Goal: Task Accomplishment & Management: Manage account settings

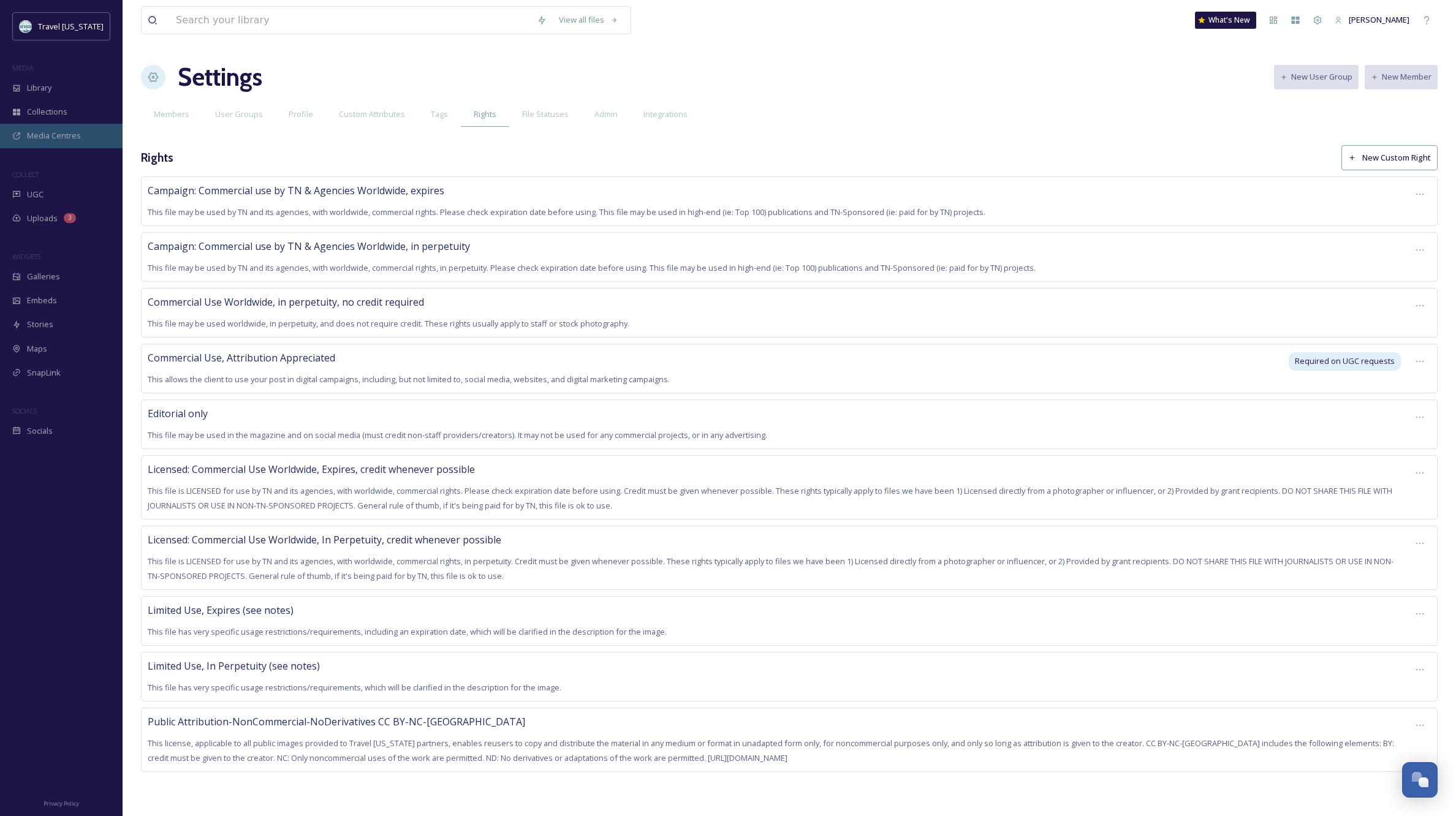
click at [66, 134] on span "Media Centres" at bounding box center [53, 135] width 54 height 12
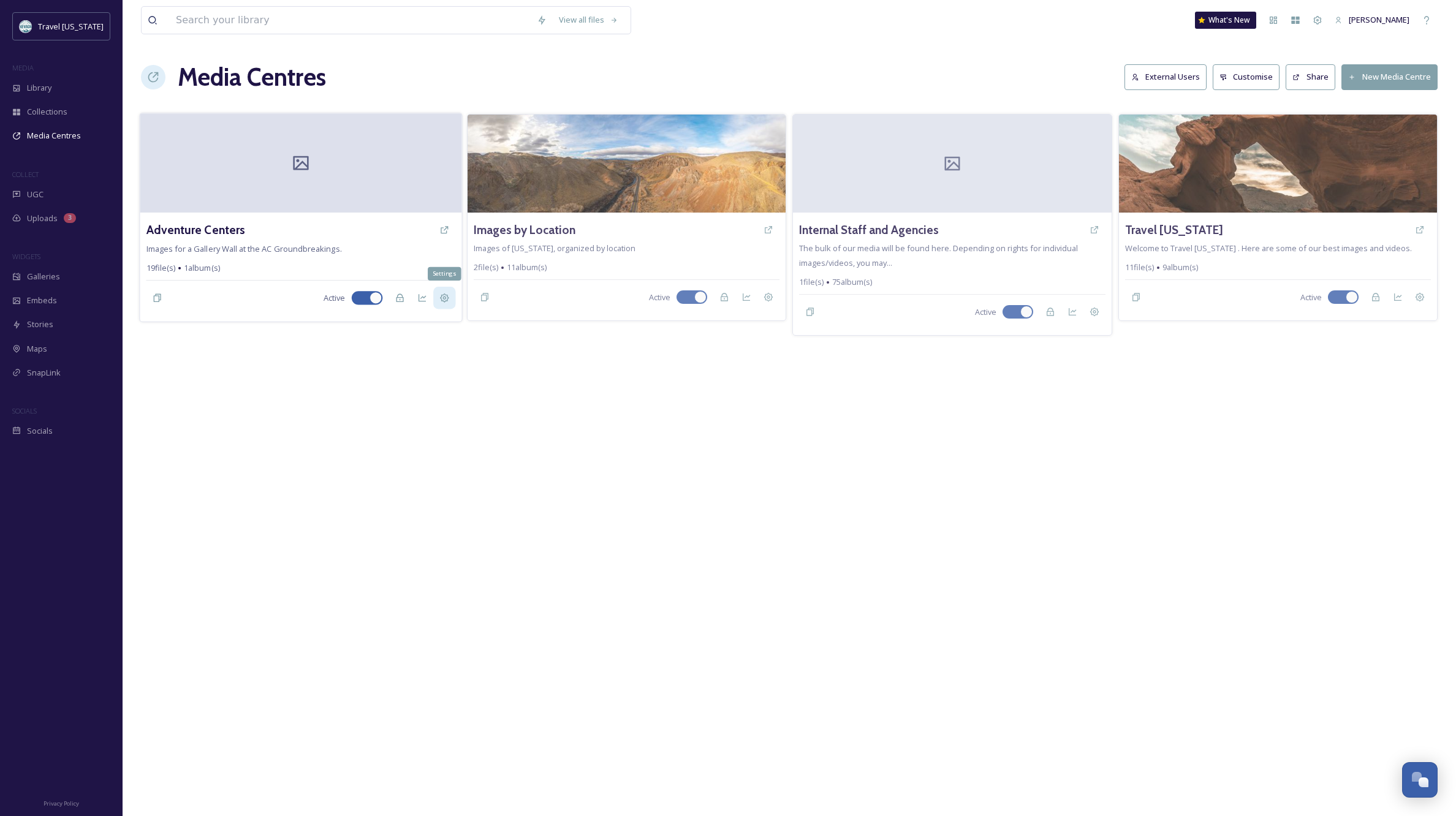
click at [444, 298] on icon at bounding box center [444, 299] width 9 height 9
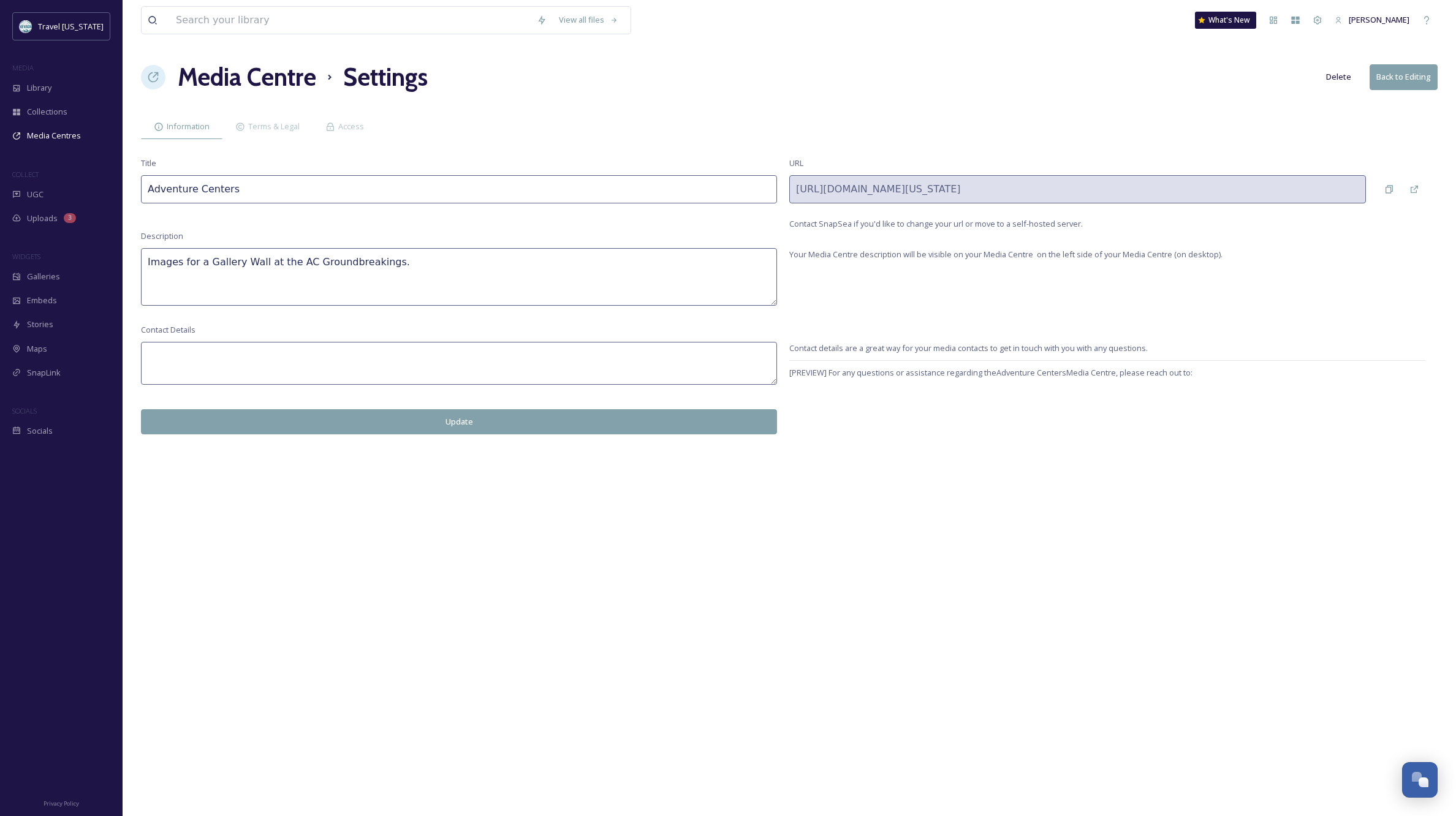
click at [1336, 76] on button "Delete" at bounding box center [1338, 77] width 38 height 24
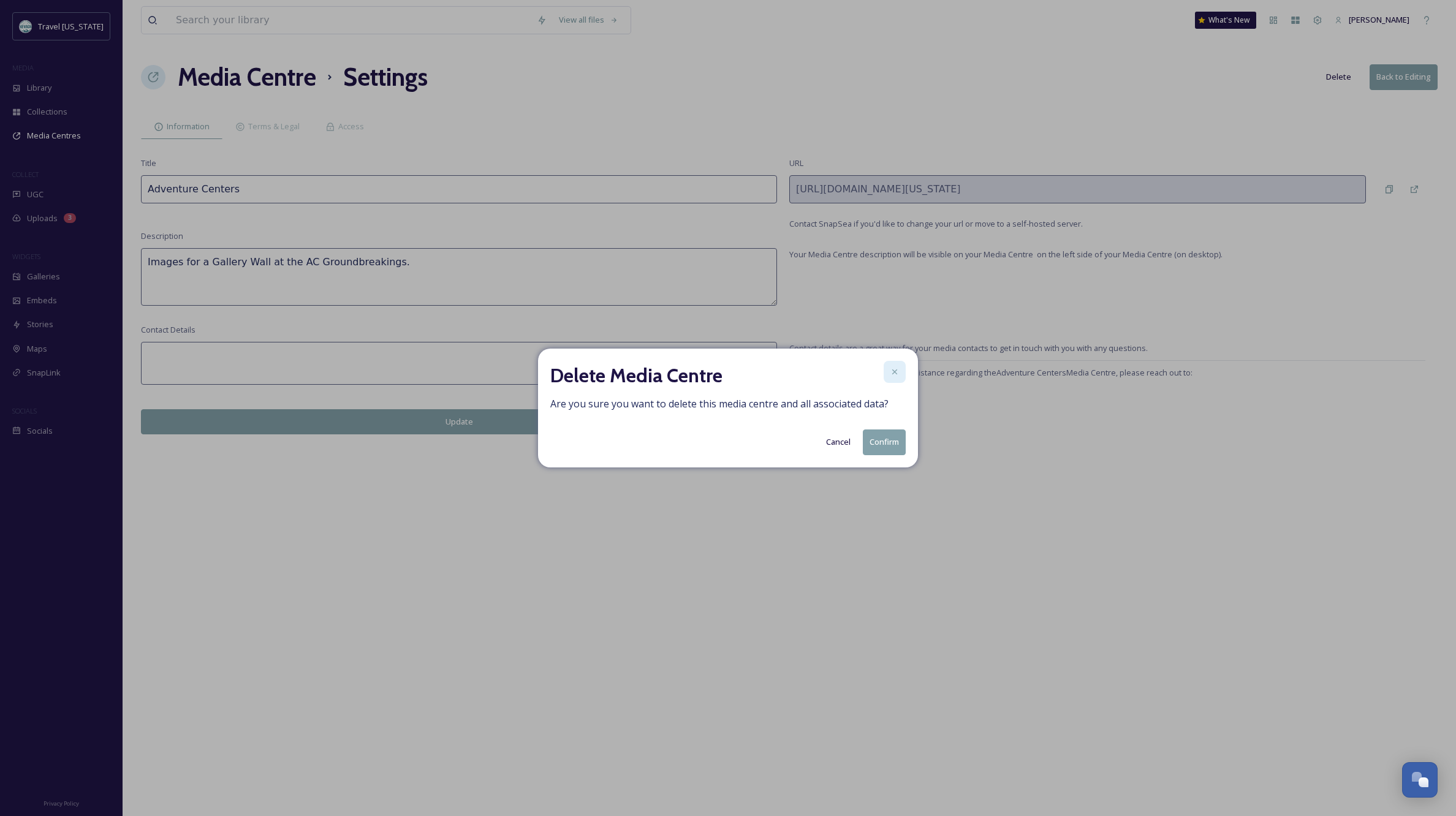
click at [896, 369] on icon at bounding box center [895, 372] width 10 height 10
click at [838, 441] on button "Cancel" at bounding box center [838, 442] width 37 height 24
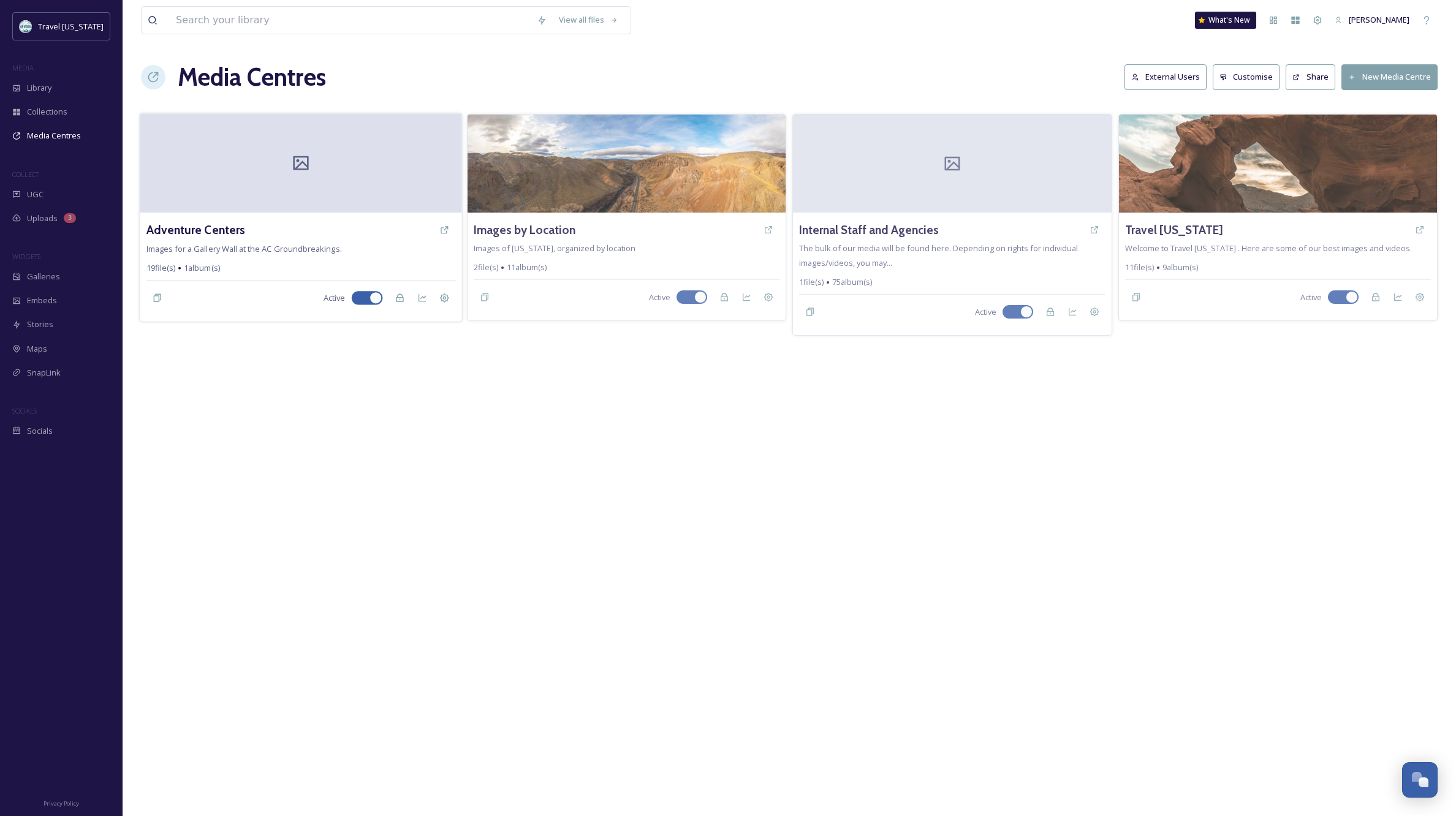
click at [347, 171] on div at bounding box center [300, 163] width 322 height 99
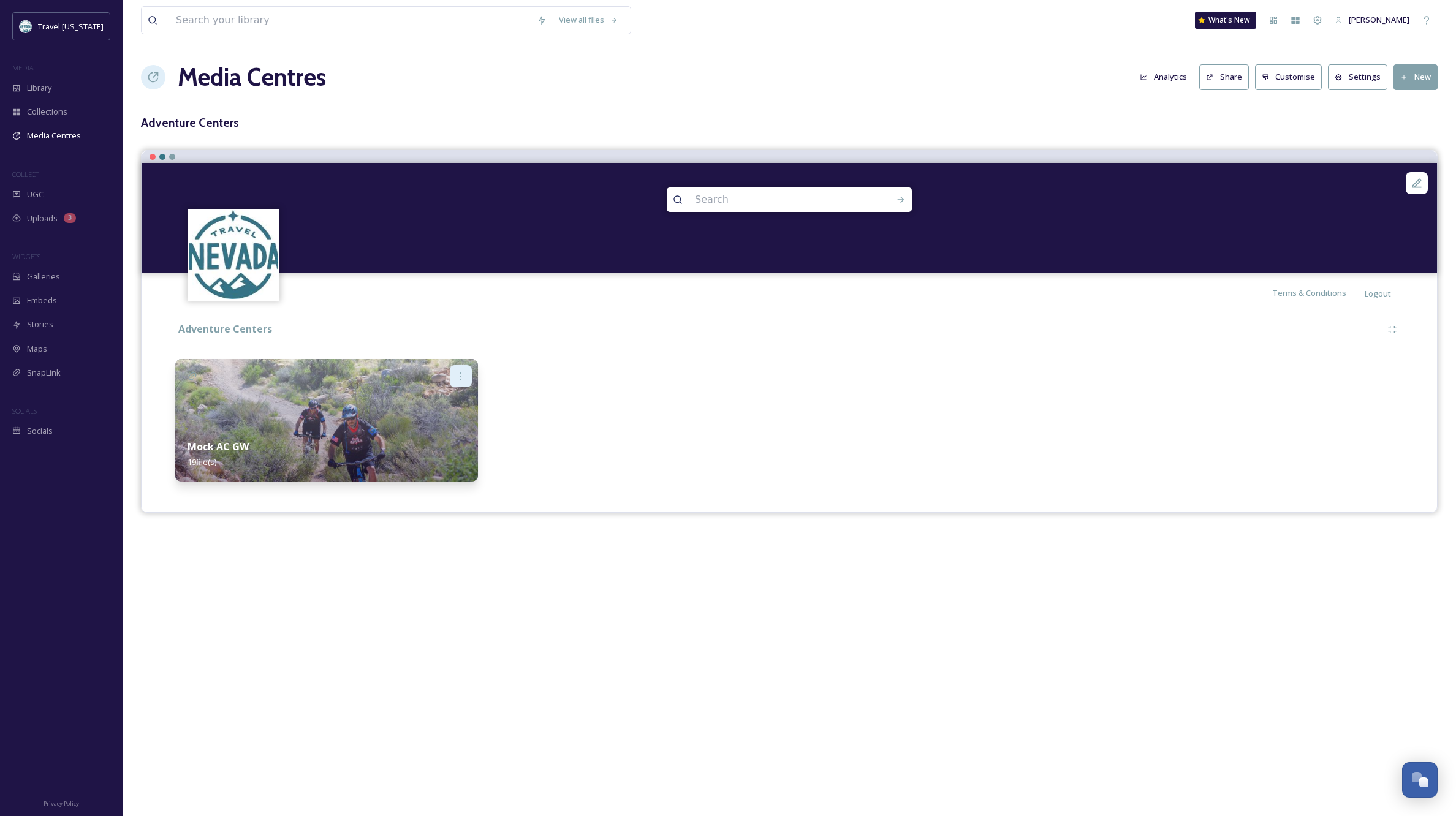
click at [461, 373] on icon at bounding box center [460, 377] width 1 height 7
click at [426, 508] on span "Delete" at bounding box center [429, 512] width 25 height 12
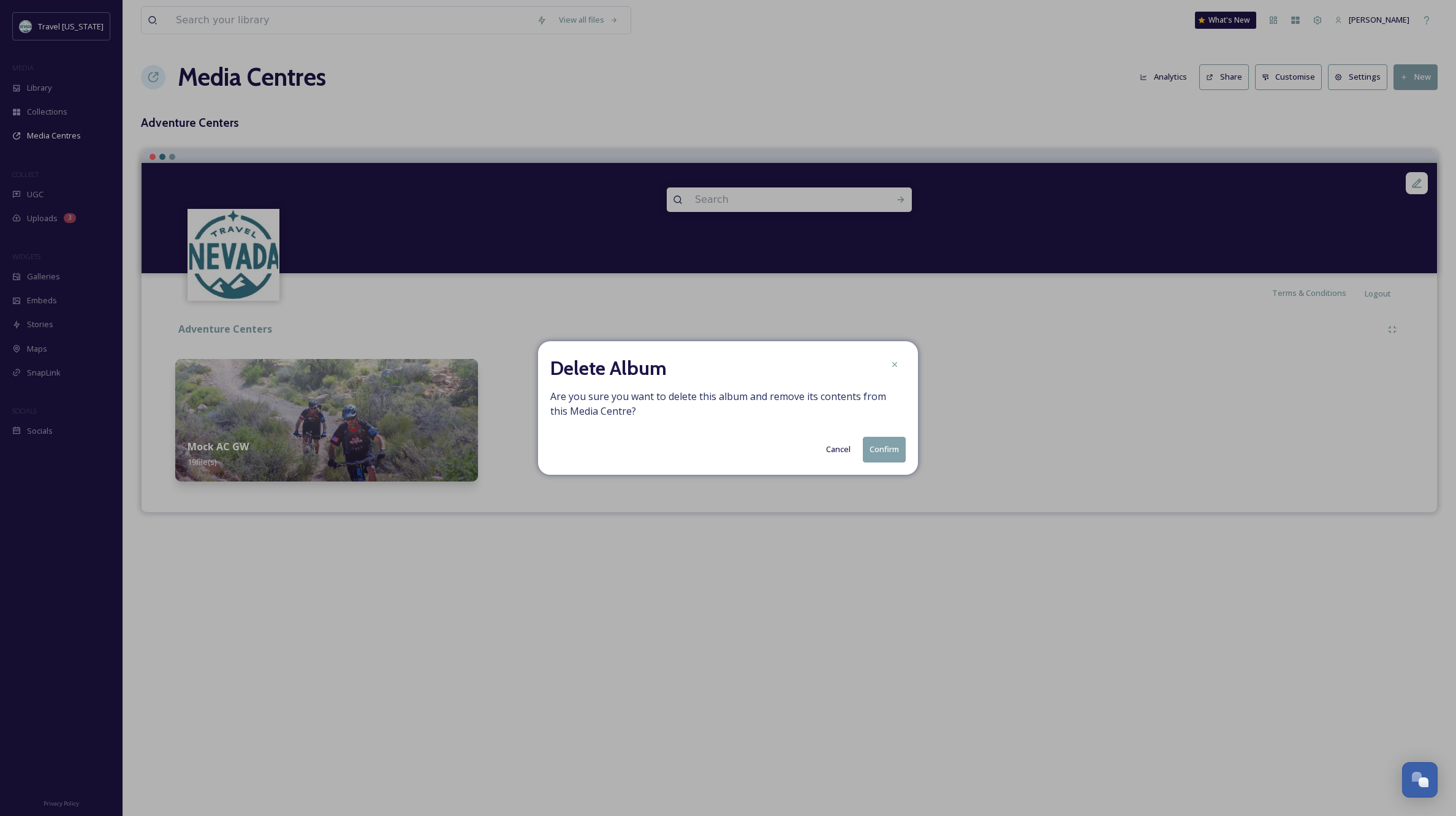
click at [885, 449] on button "Confirm" at bounding box center [884, 449] width 43 height 25
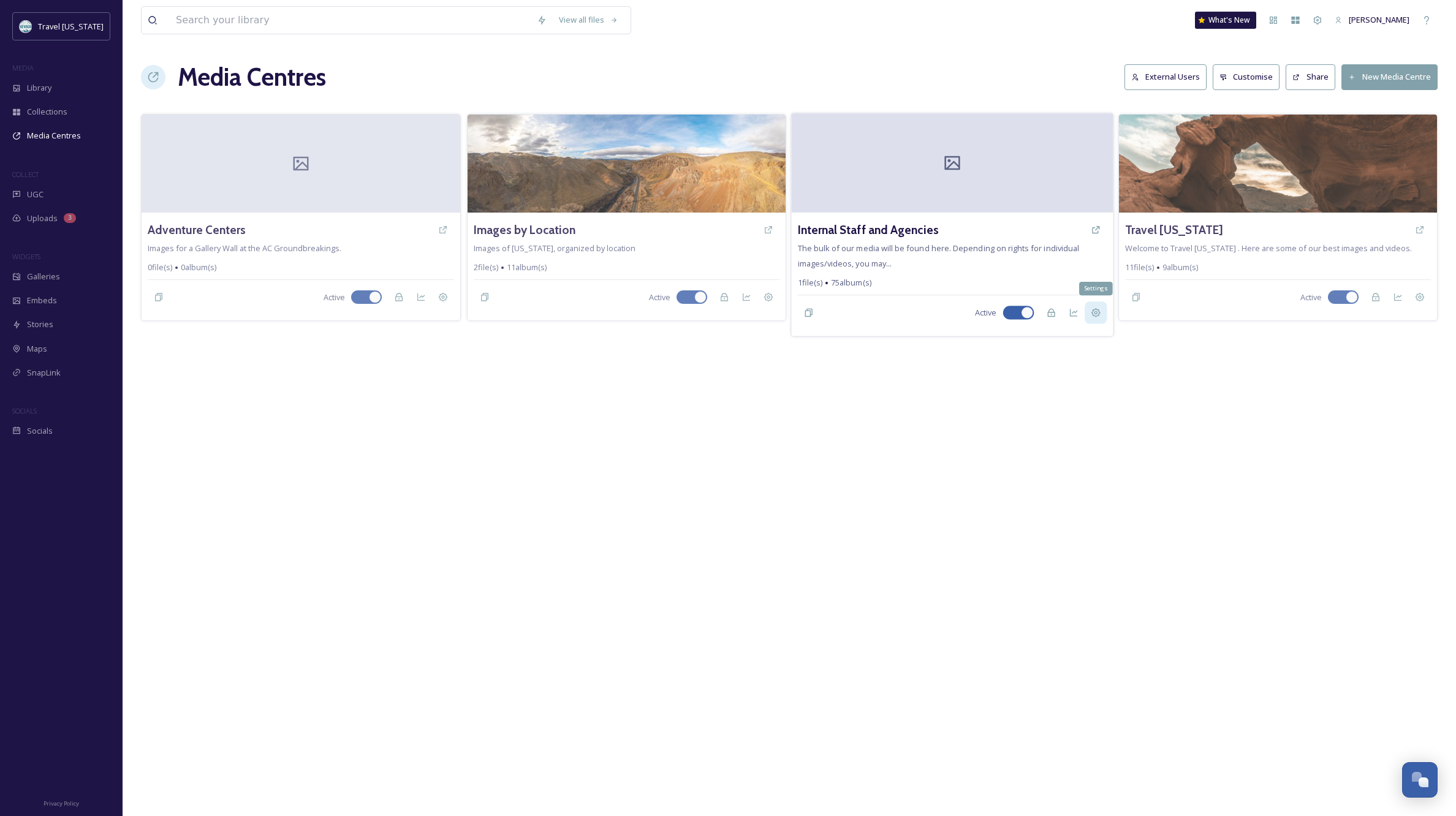
click at [1094, 310] on icon at bounding box center [1095, 313] width 9 height 9
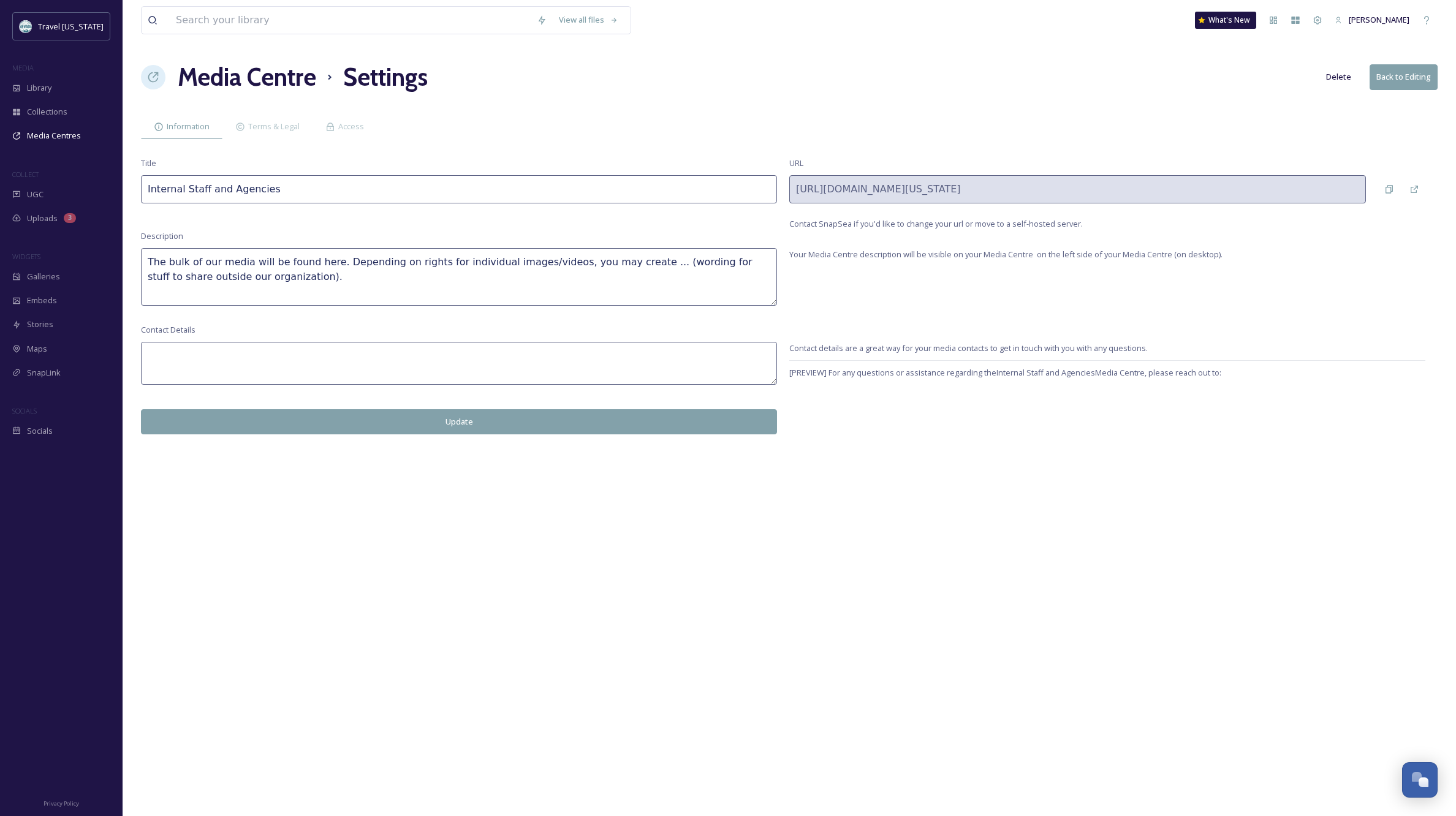
drag, startPoint x: 183, startPoint y: 188, endPoint x: 129, endPoint y: 187, distance: 54.0
click at [129, 187] on div "View all files What's New Kippy Spilker Media Centre Settings Delete Back to Ed…" at bounding box center [788, 408] width 1333 height 816
type input "Staff and Agencies"
click at [459, 422] on button "Update" at bounding box center [458, 422] width 636 height 25
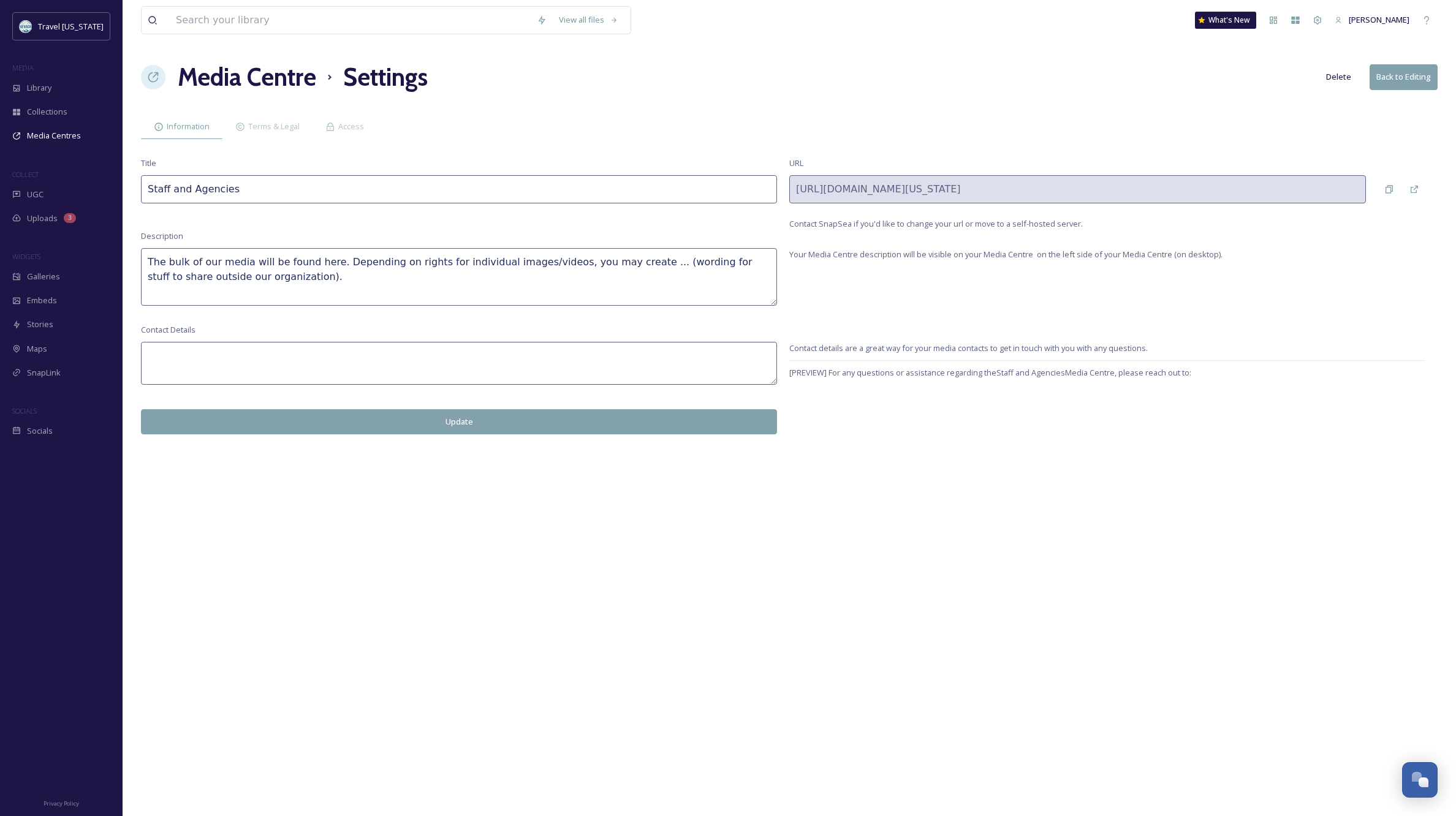
click at [468, 418] on button "Update" at bounding box center [458, 422] width 636 height 25
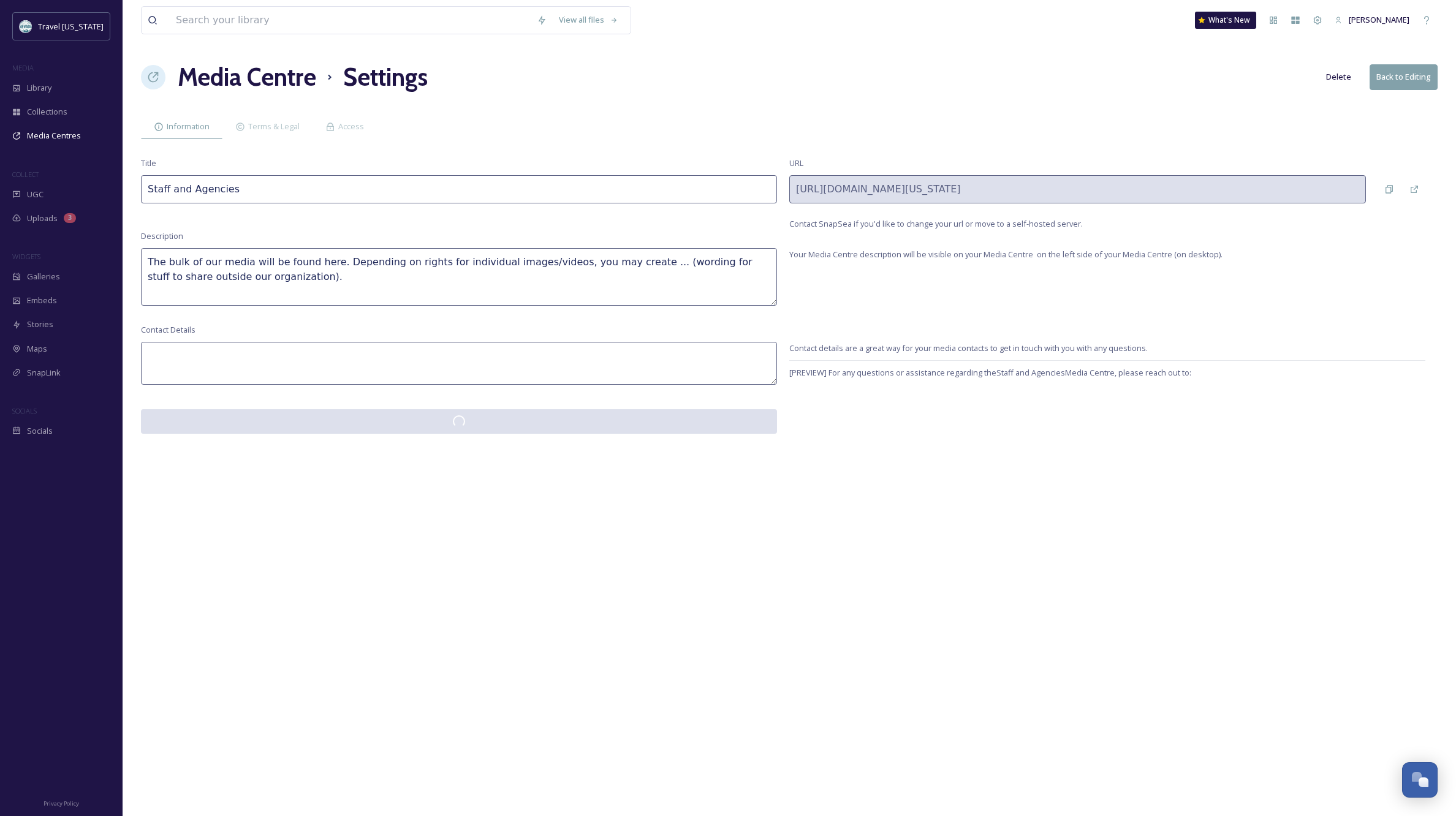
scroll to position [0, 0]
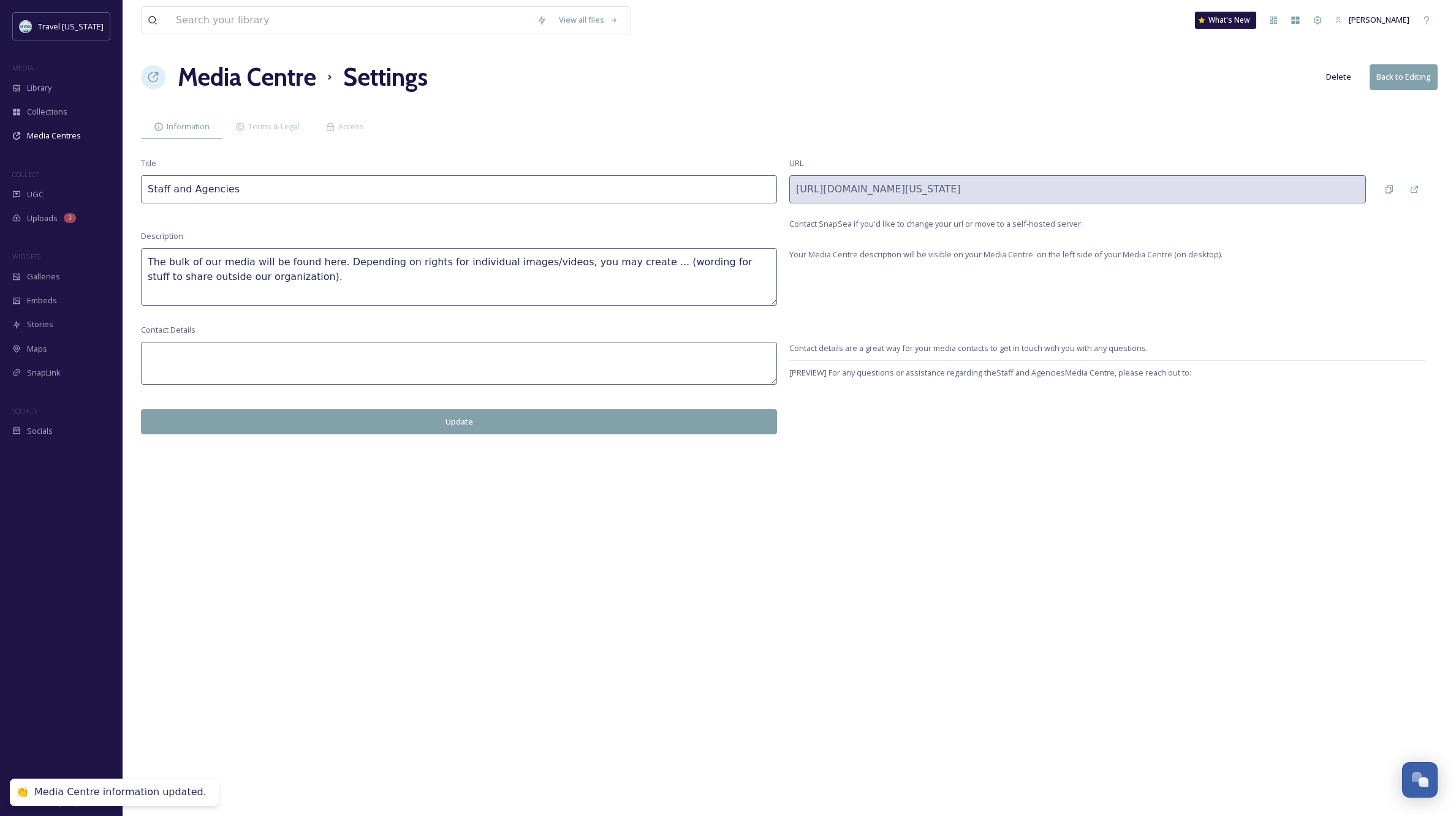
click at [288, 76] on h1 "Media Centre" at bounding box center [246, 77] width 139 height 37
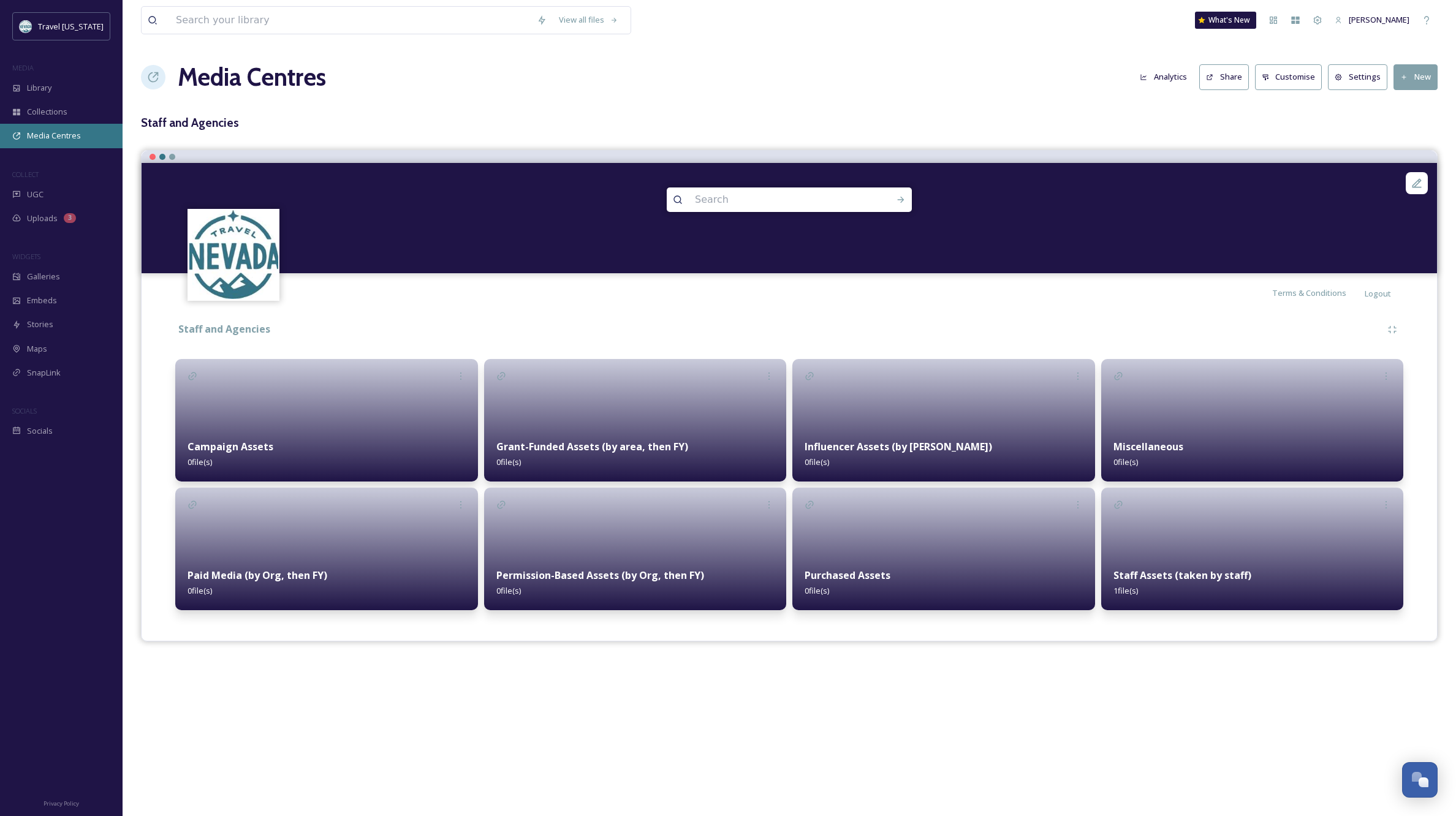
click at [71, 140] on span "Media Centres" at bounding box center [53, 135] width 54 height 12
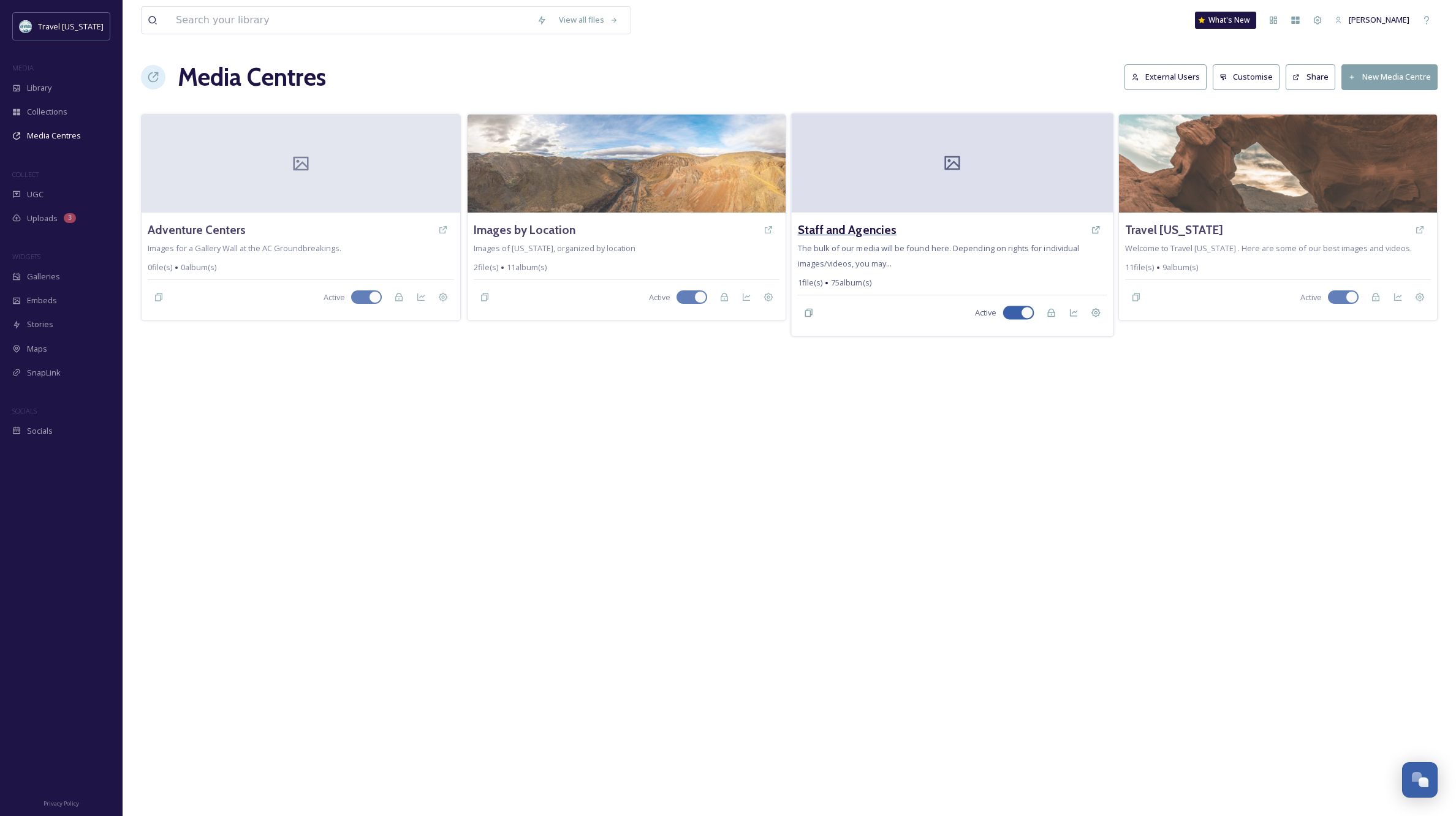
click at [848, 232] on h3 "Staff and Agencies" at bounding box center [847, 230] width 99 height 17
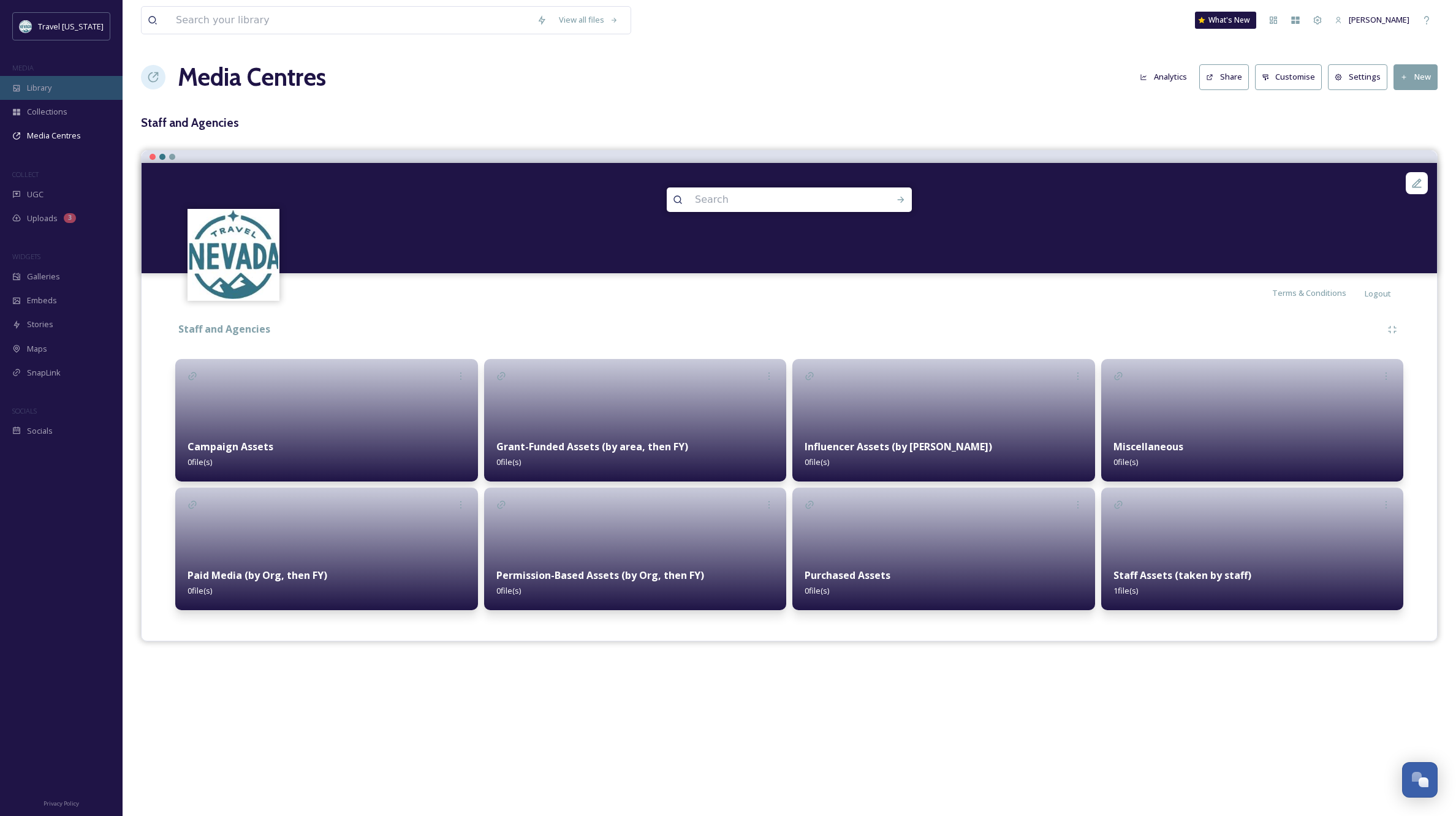
click at [40, 89] on span "Library" at bounding box center [39, 87] width 25 height 12
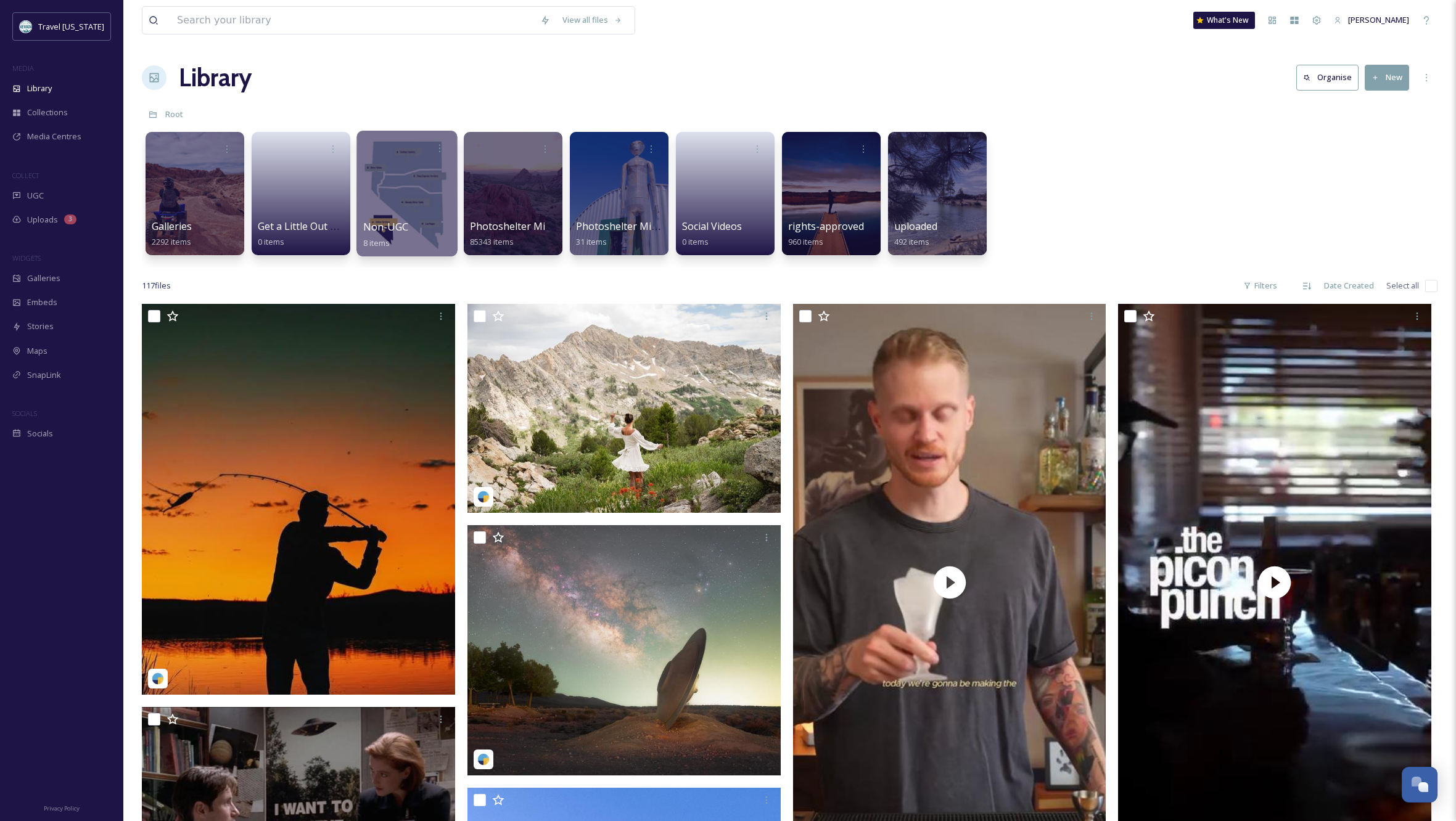
click at [404, 197] on div at bounding box center [407, 193] width 101 height 126
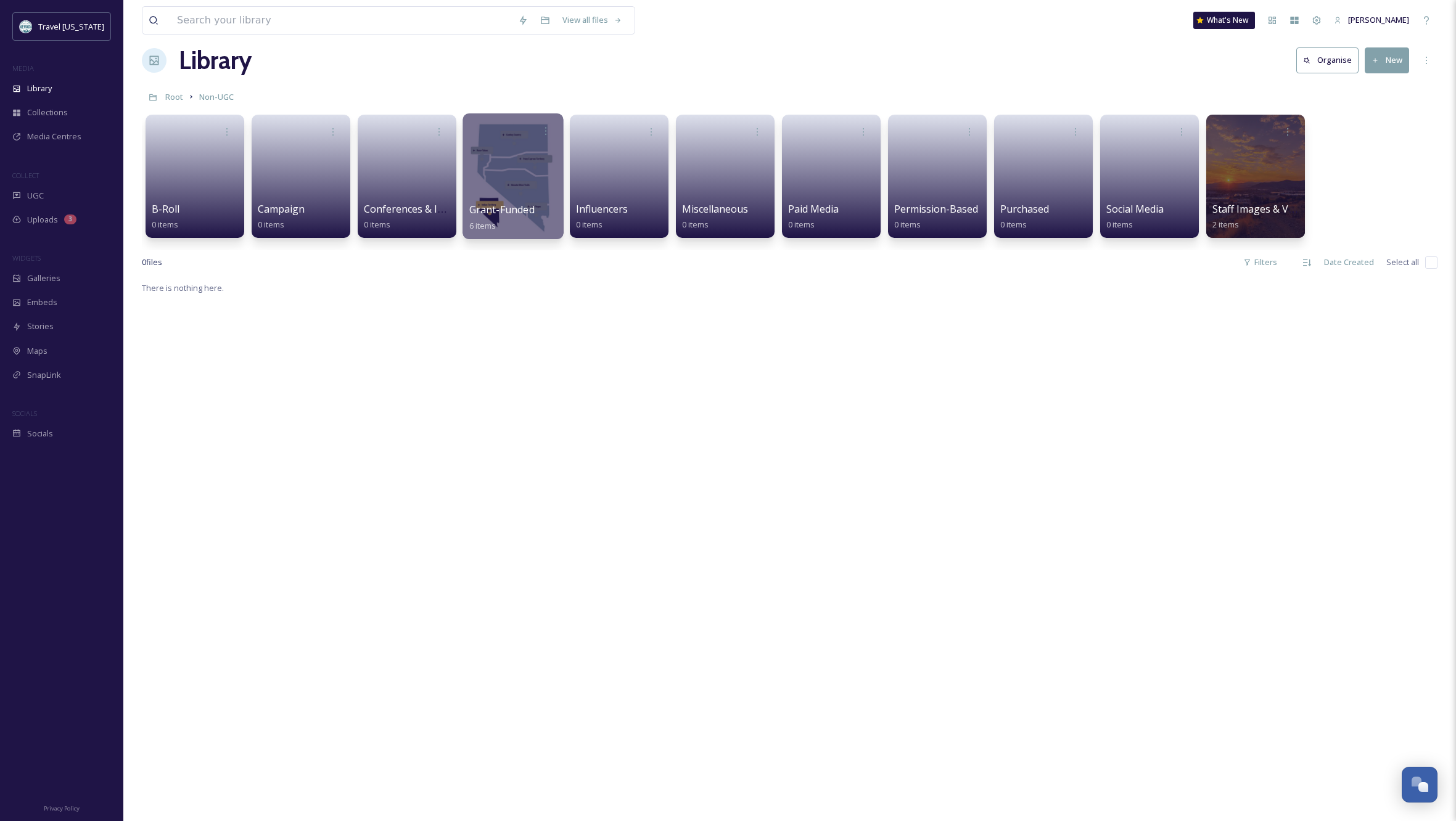
scroll to position [18, 0]
click at [297, 210] on span "Campaign" at bounding box center [281, 209] width 48 height 14
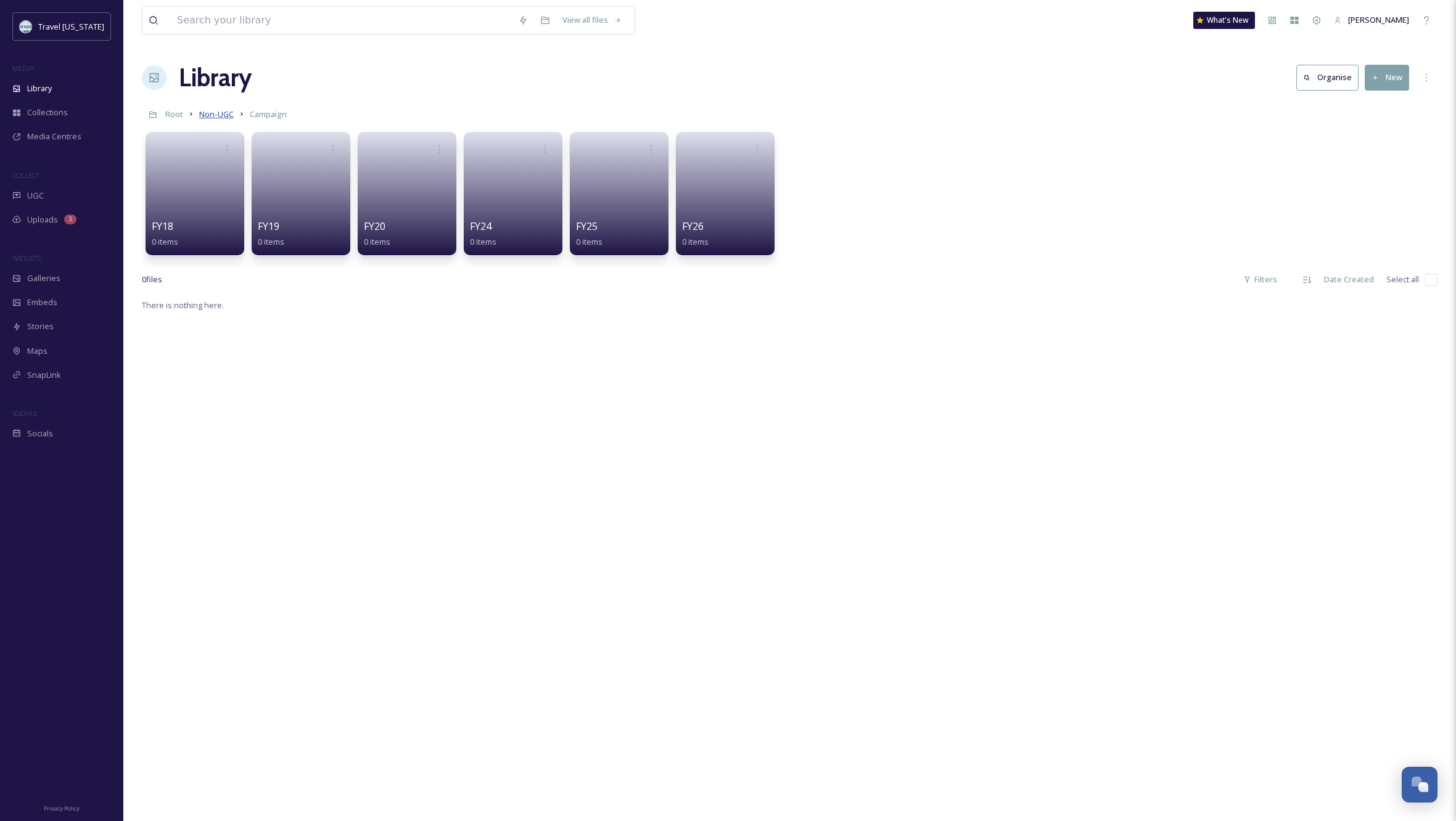
click at [225, 112] on span "Non-UGC" at bounding box center [215, 114] width 34 height 11
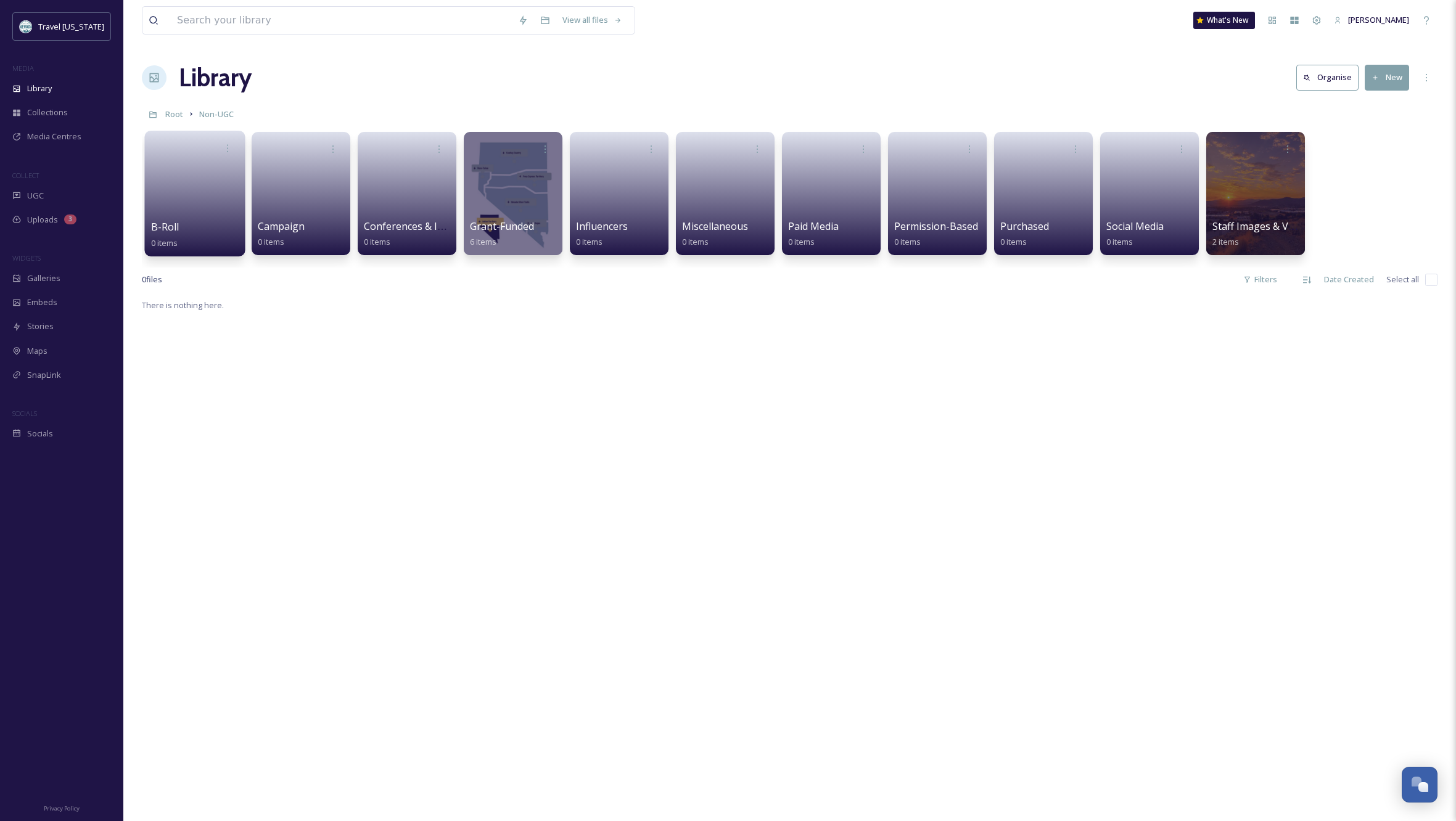
click at [204, 215] on link at bounding box center [194, 190] width 88 height 60
click at [1246, 183] on div at bounding box center [1254, 193] width 101 height 126
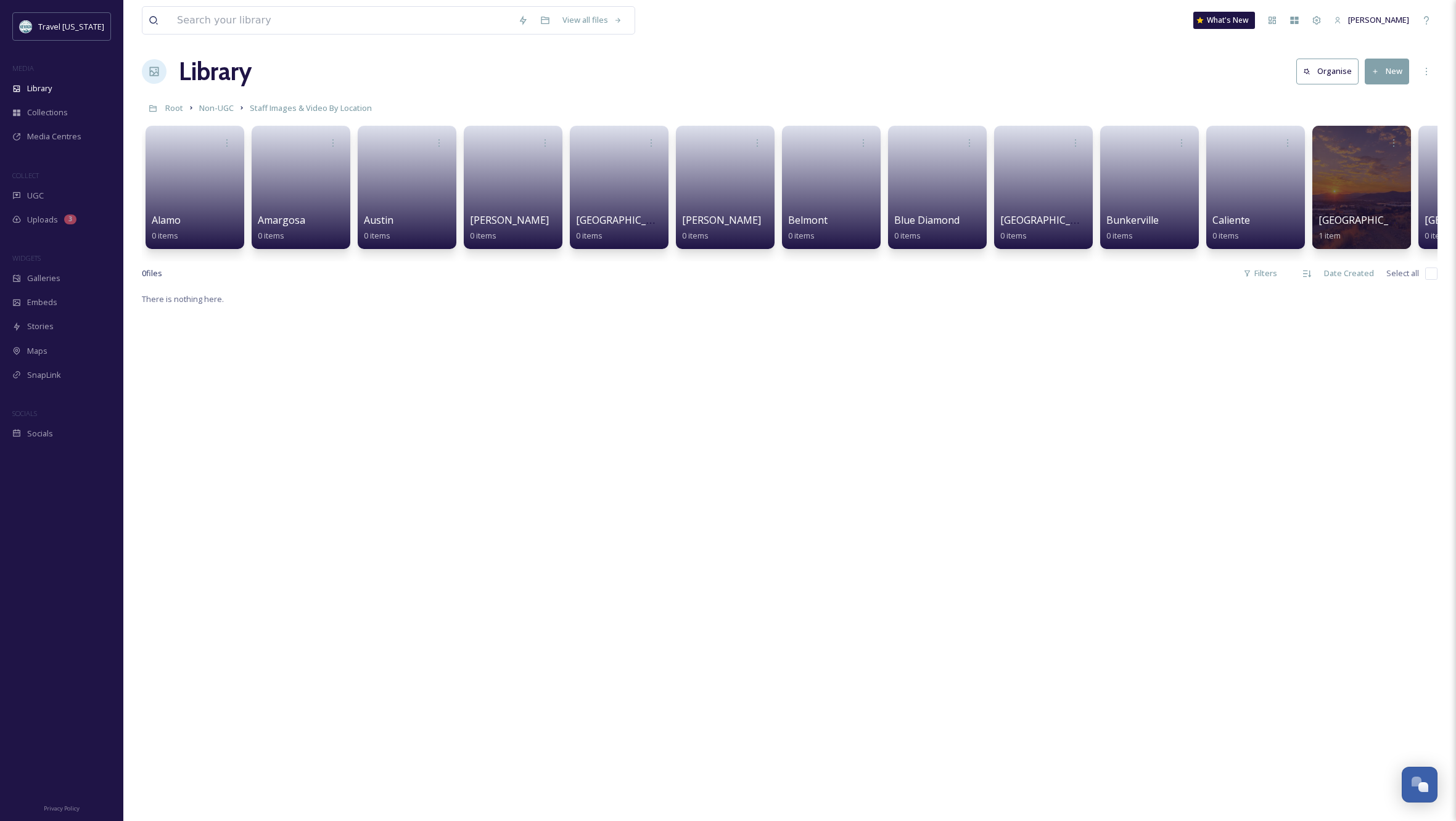
scroll to position [9, 0]
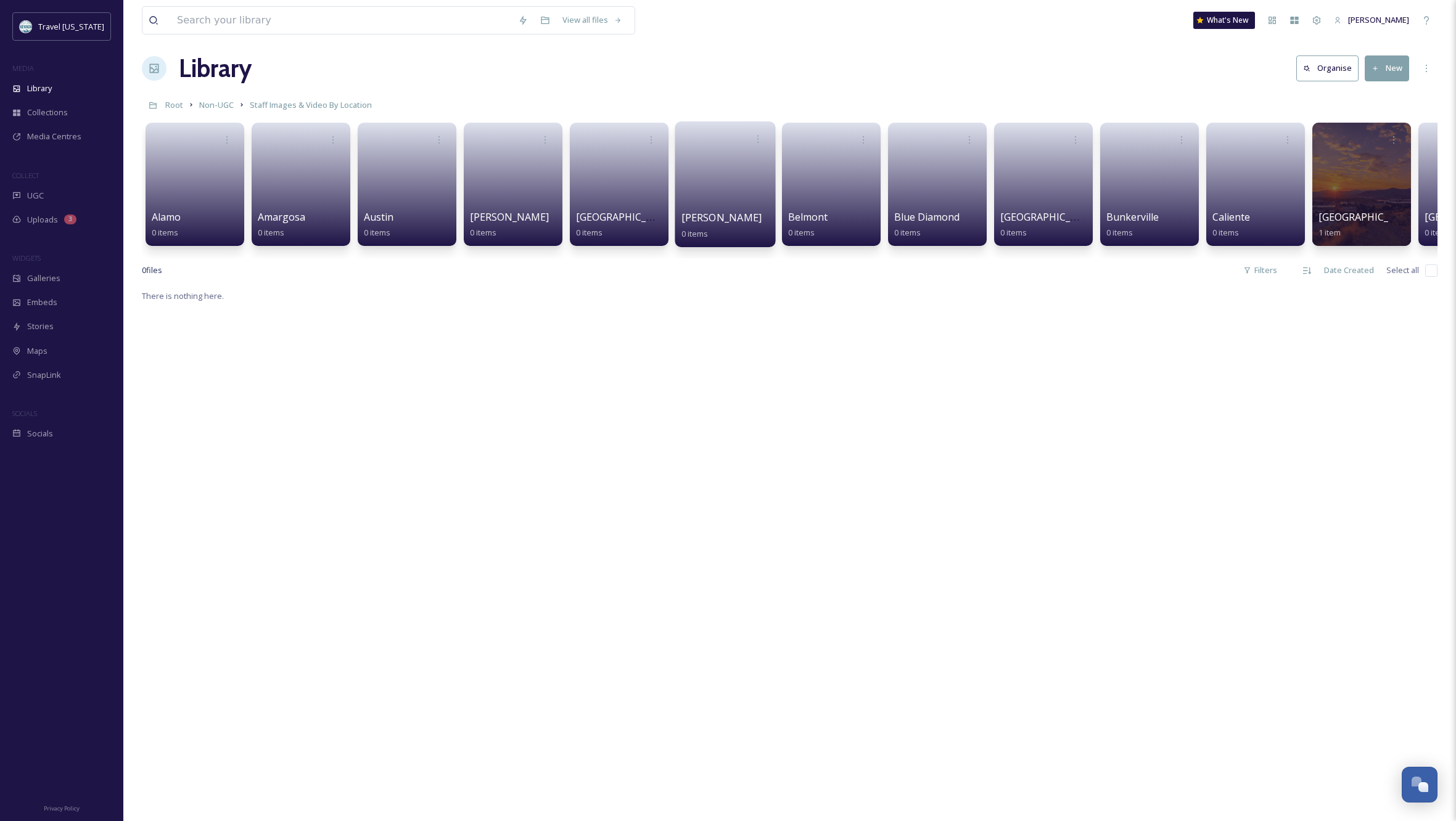
click at [717, 181] on link at bounding box center [725, 180] width 88 height 60
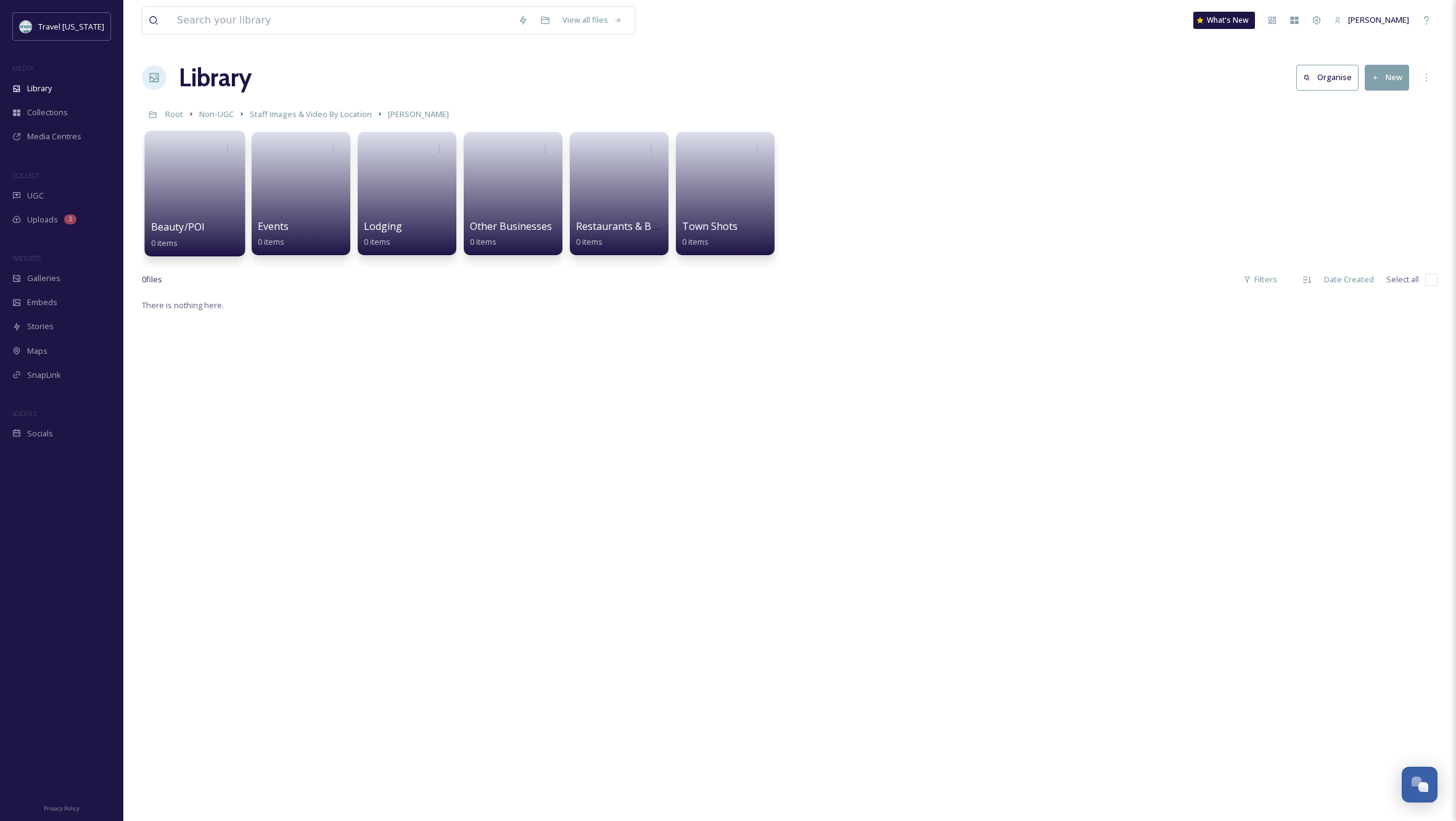
click at [177, 228] on span "Beauty/POI" at bounding box center [177, 227] width 55 height 14
click at [533, 201] on link at bounding box center [513, 190] width 88 height 60
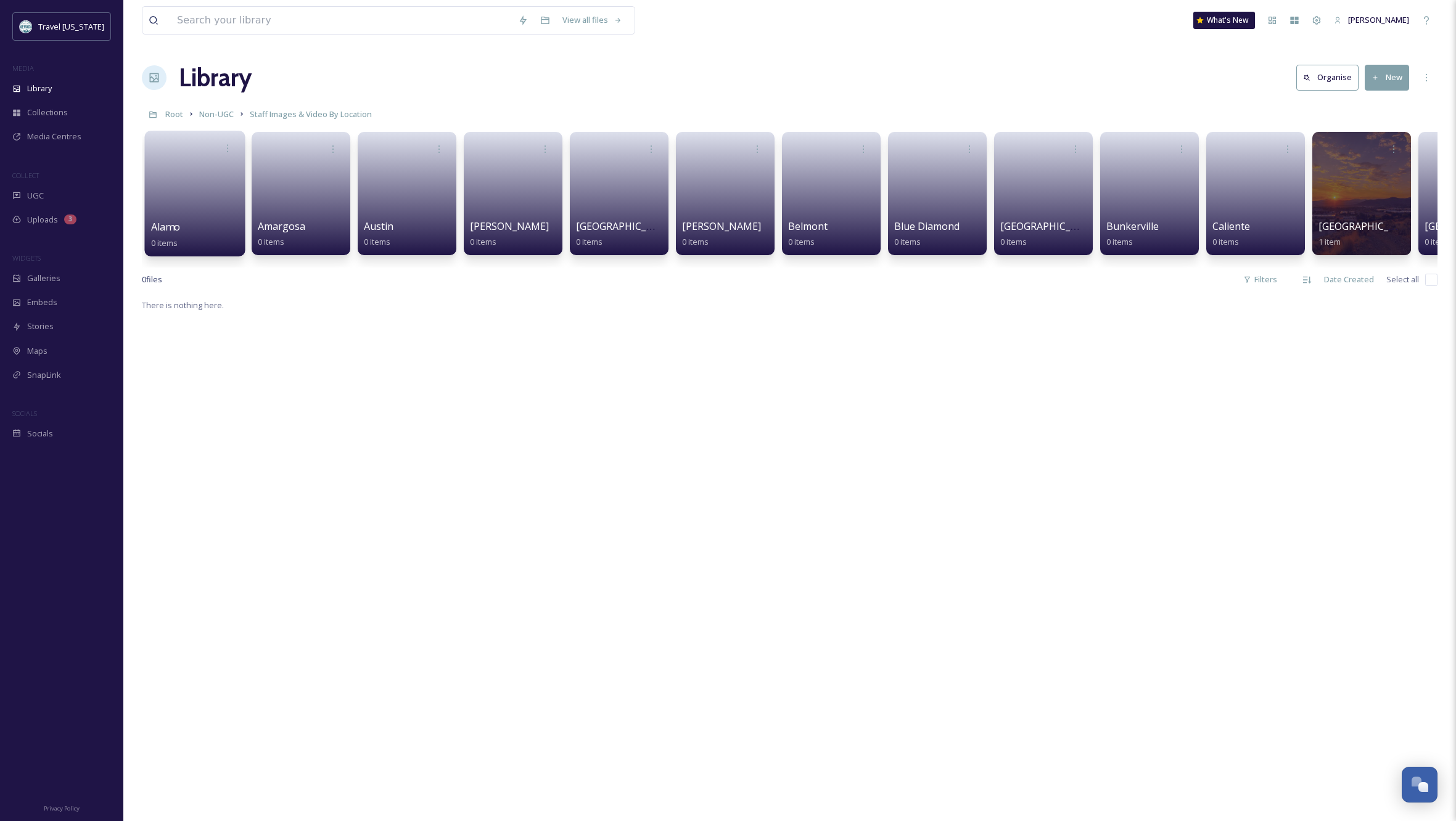
click at [200, 174] on link at bounding box center [194, 190] width 88 height 60
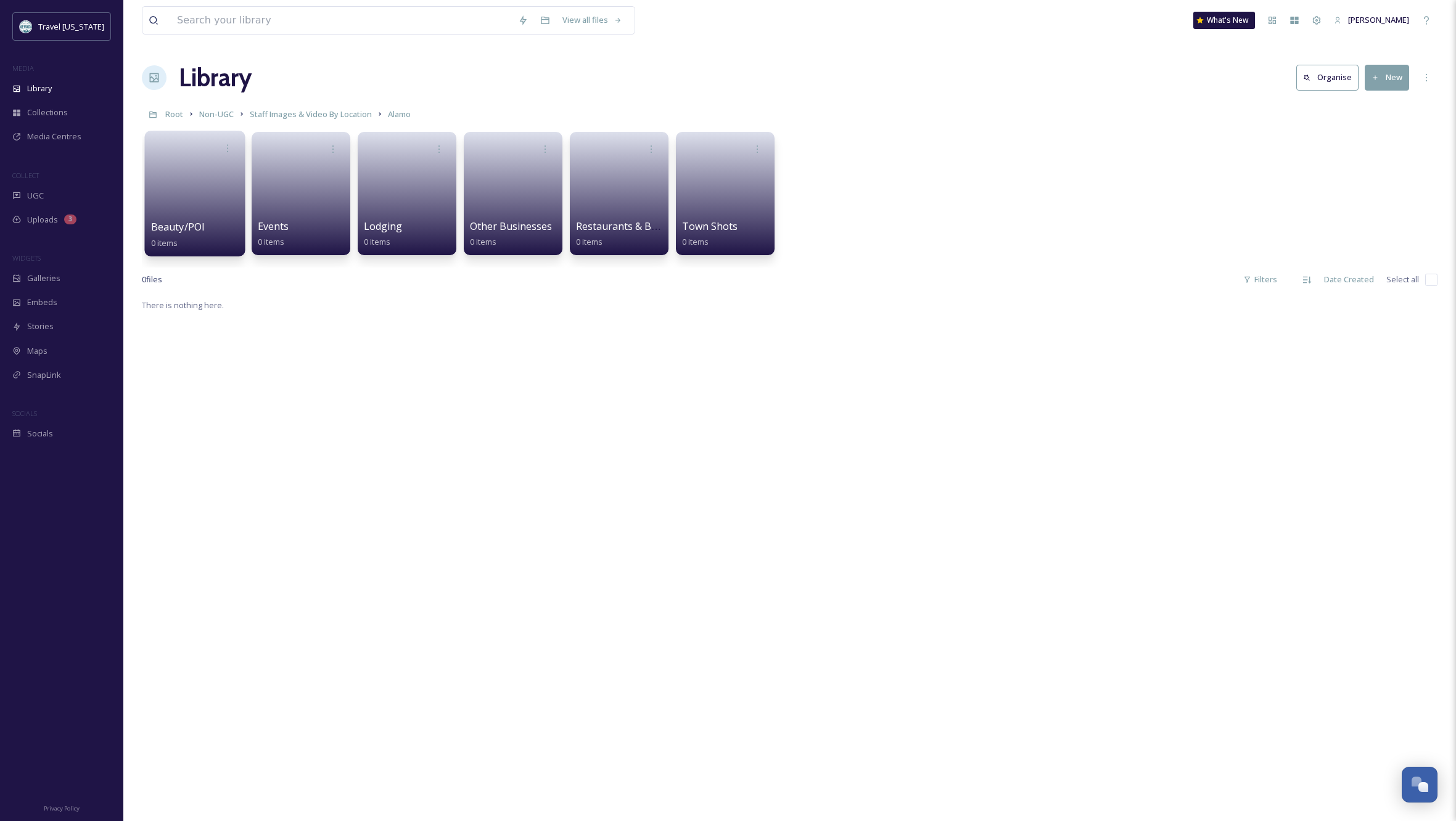
click at [211, 225] on div "Beauty/POI 0 items" at bounding box center [194, 234] width 88 height 31
click at [182, 230] on span "Beauty/POI" at bounding box center [177, 227] width 55 height 14
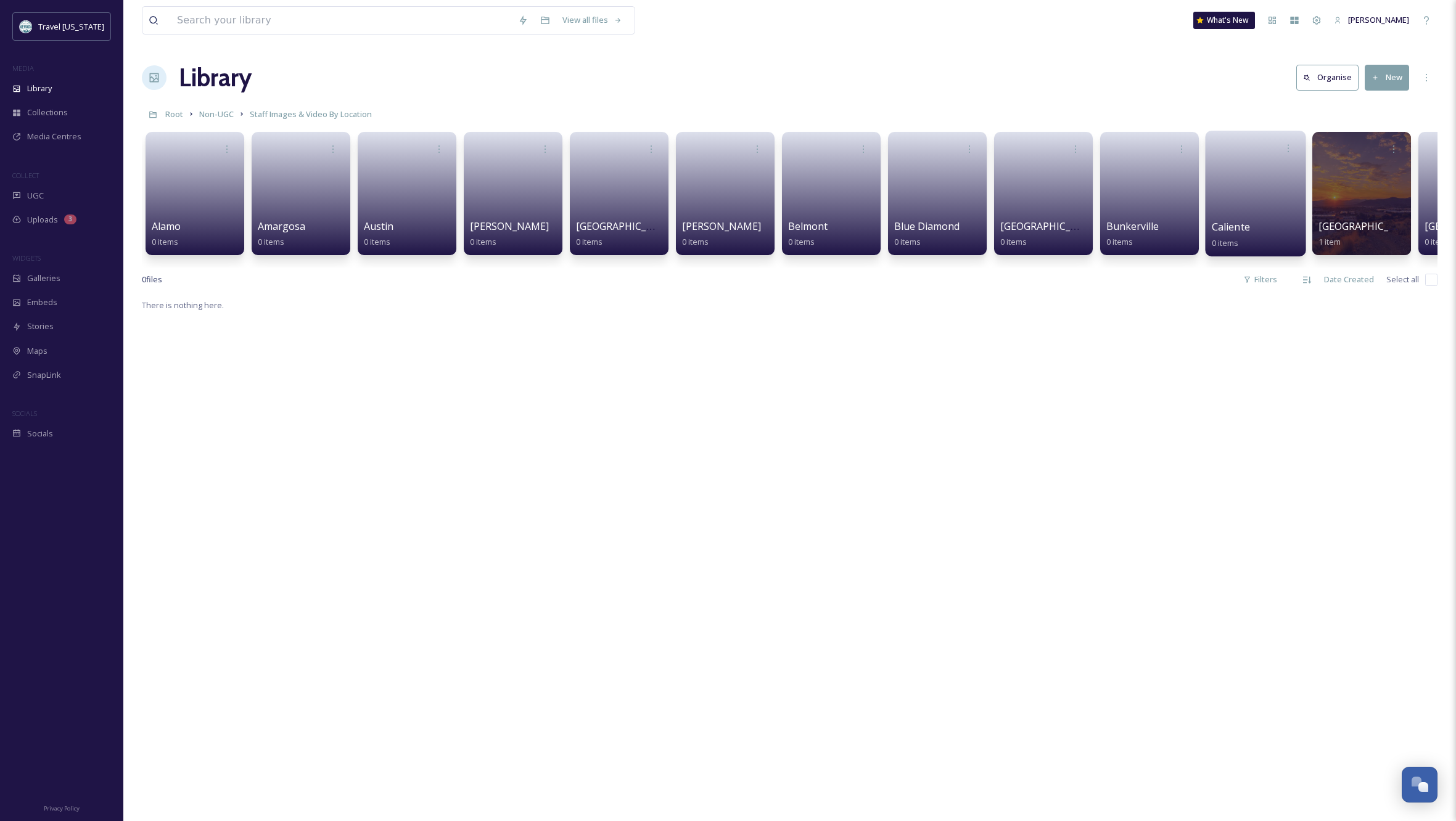
click at [1255, 198] on link at bounding box center [1255, 190] width 88 height 60
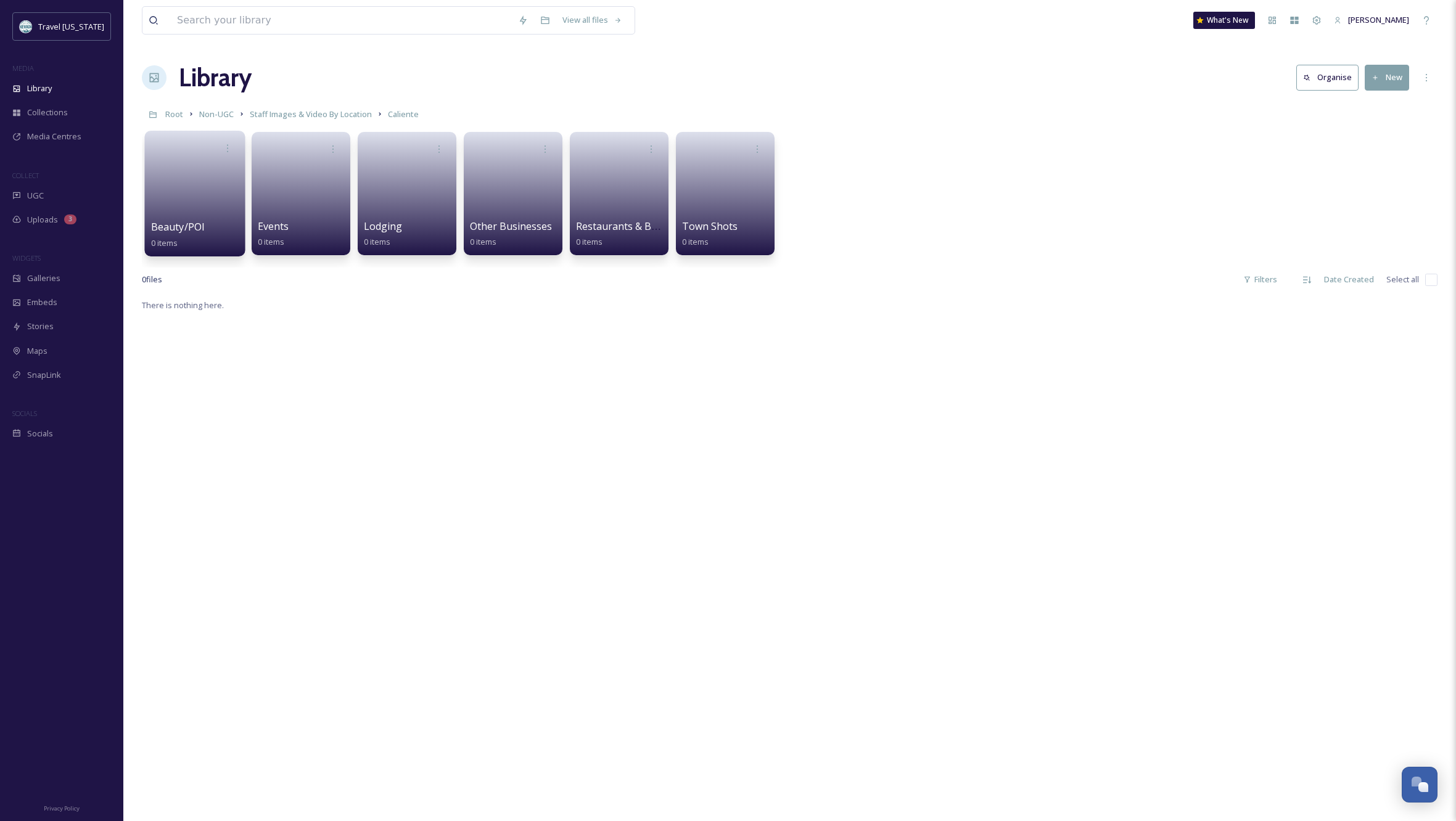
click at [172, 197] on link at bounding box center [194, 190] width 88 height 60
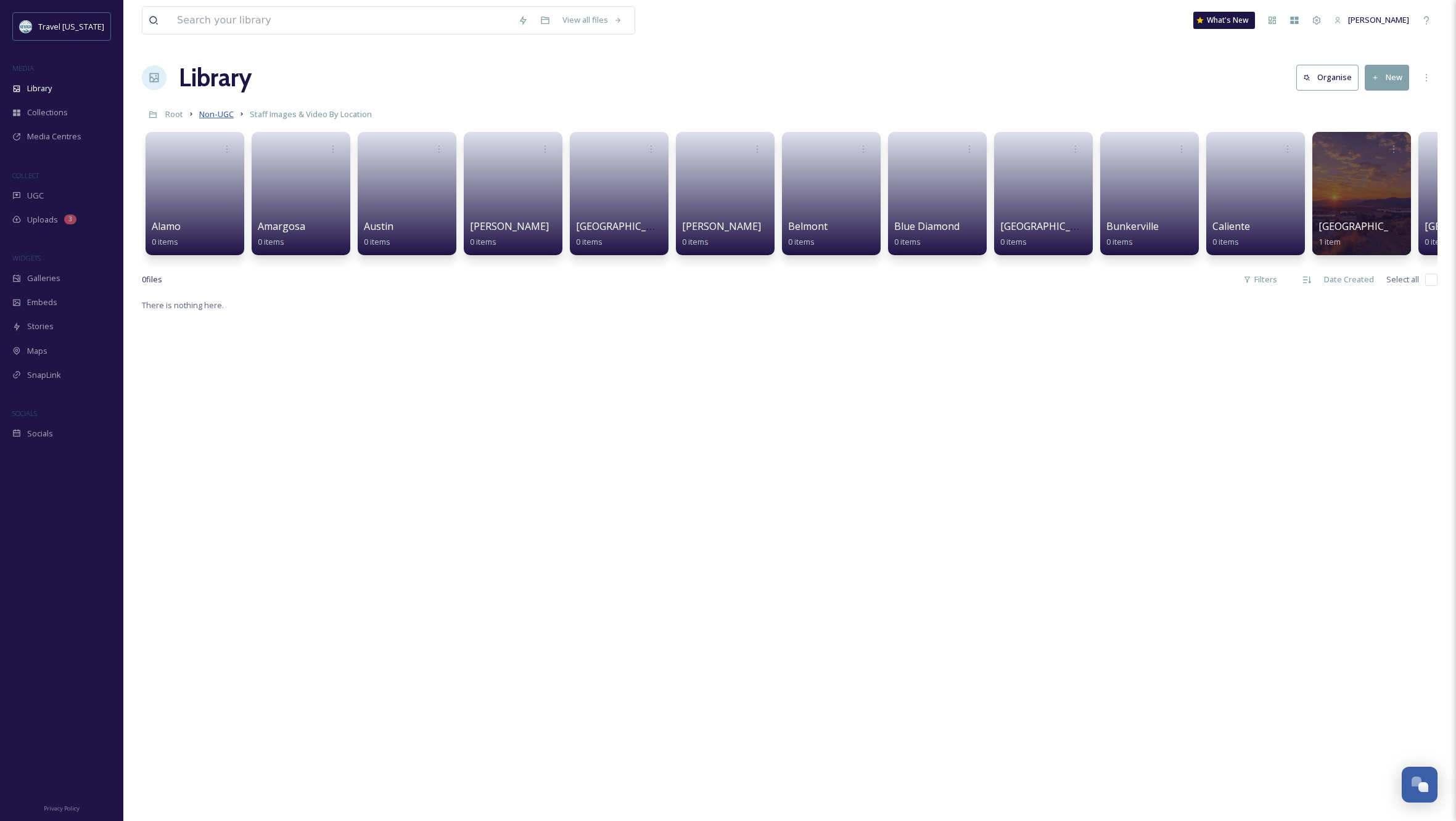
click at [219, 115] on span "Non-UGC" at bounding box center [215, 114] width 34 height 11
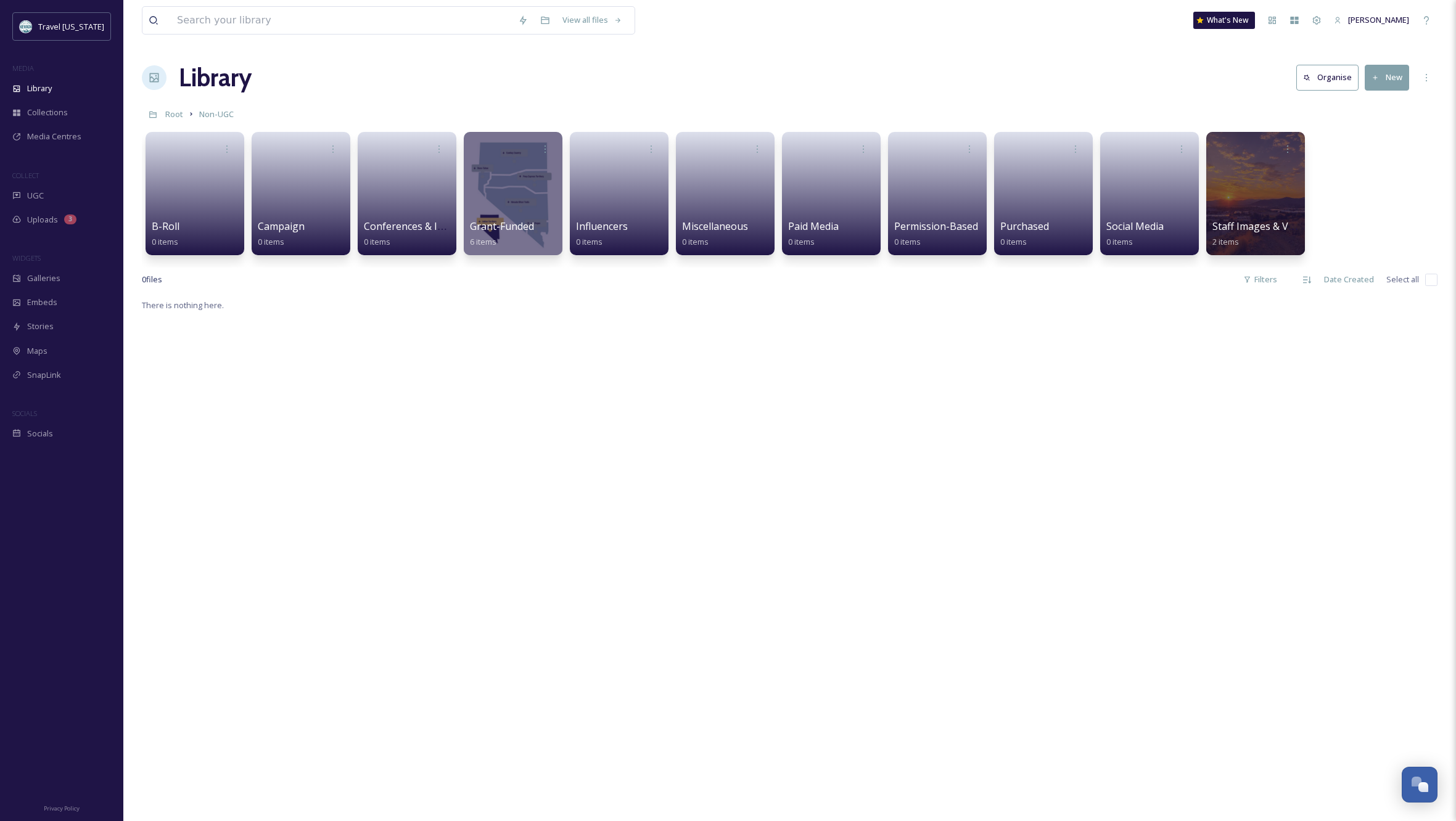
click at [538, 602] on div "There is nothing here." at bounding box center [789, 708] width 1295 height 821
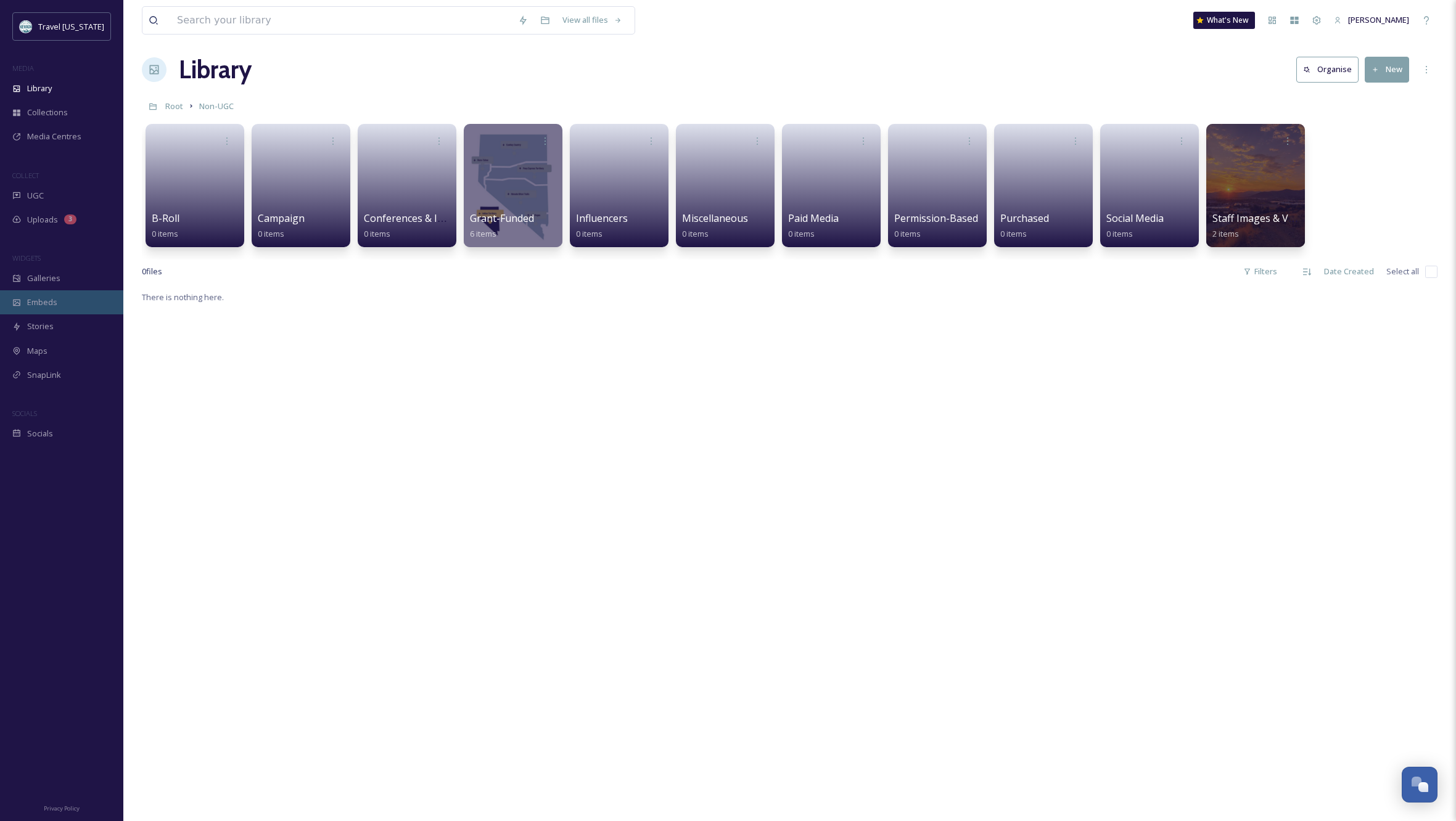
scroll to position [8, 0]
